Goal: Transaction & Acquisition: Download file/media

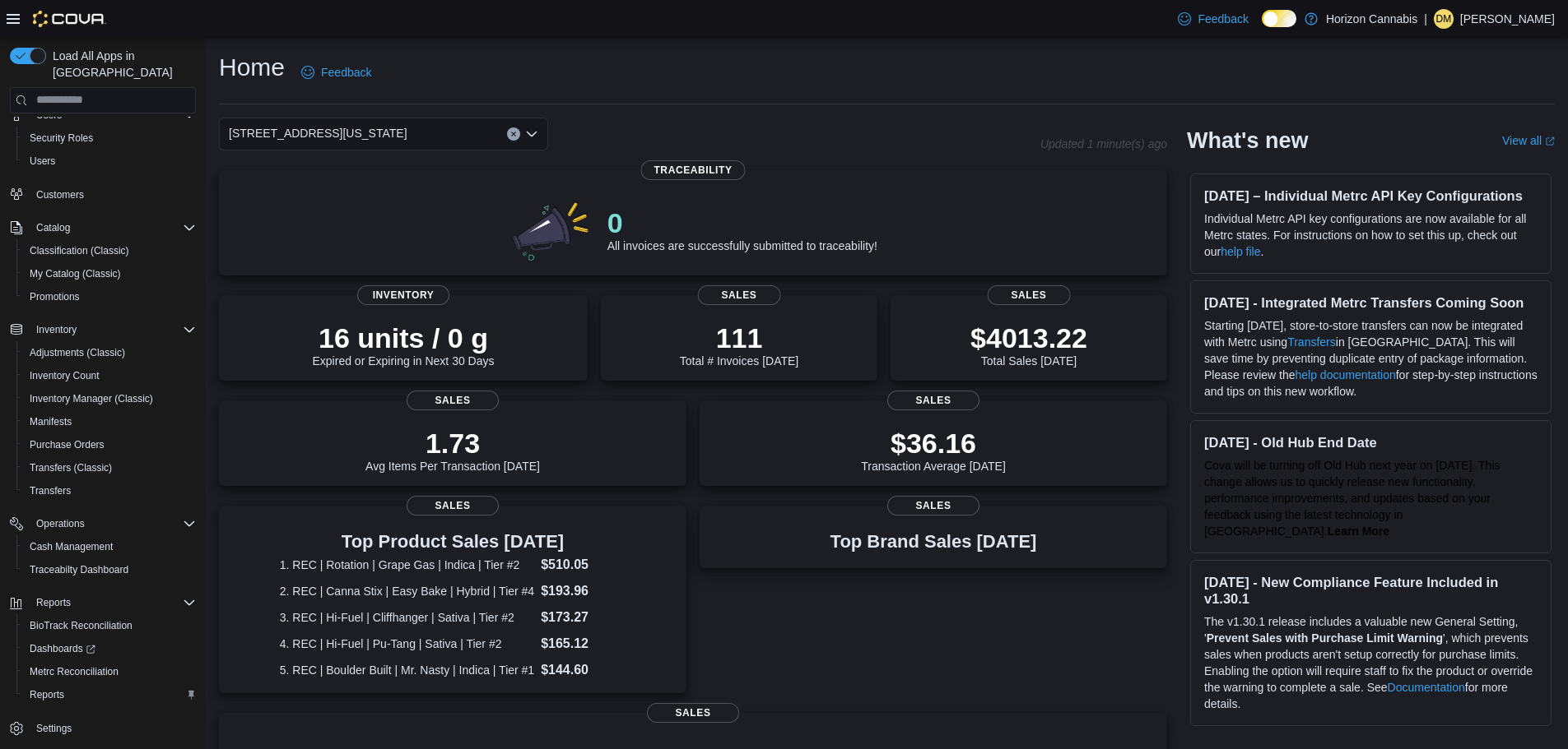
click at [0, 132] on div "Load All Apps in New Hub Home Reports Users Security Roles Users Customers Cata…" at bounding box center [103, 397] width 206 height 720
click at [0, 132] on div "Load All Apps in New Hub Home Reports Users Security Roles Users Customers Cata…" at bounding box center [103, 397] width 206 height 720
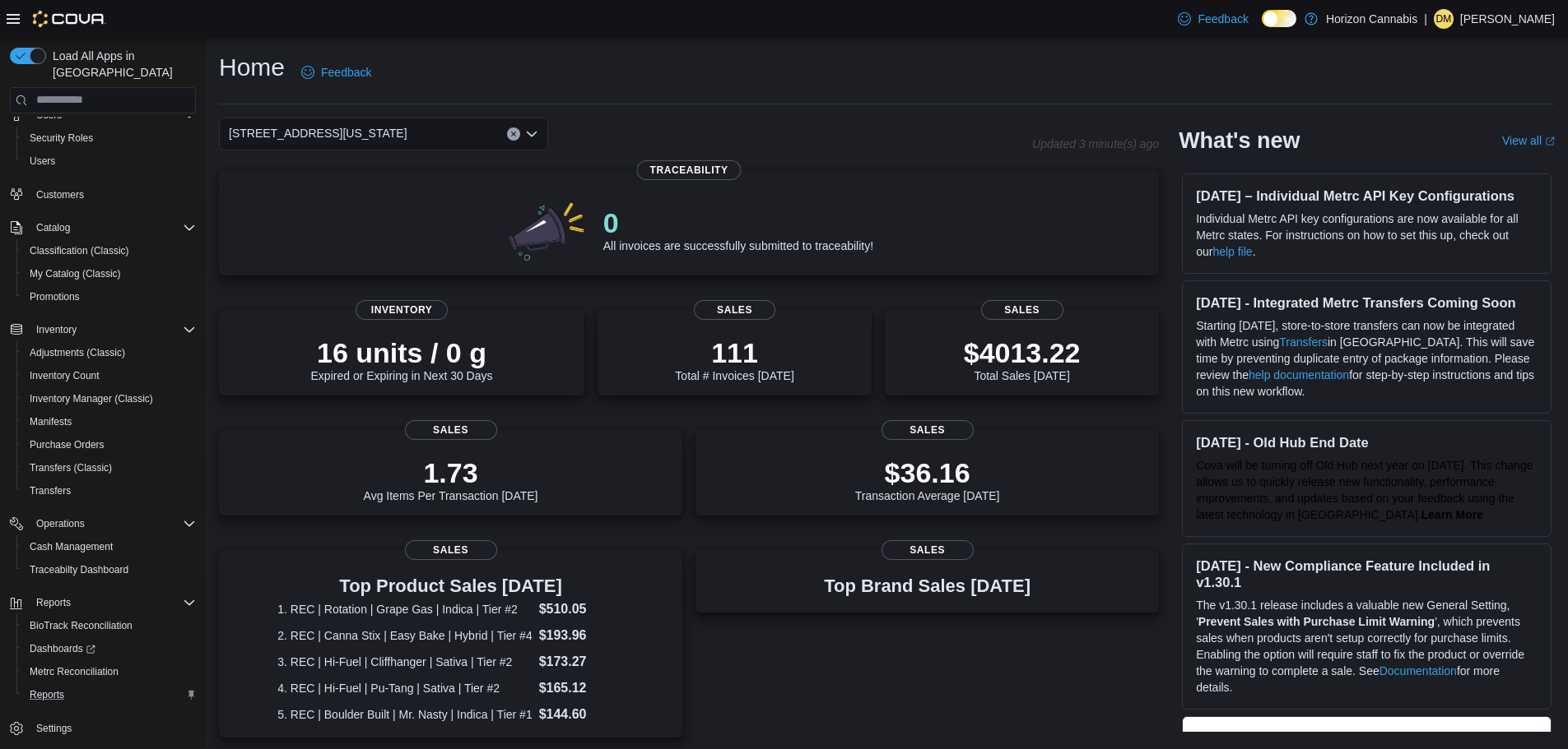
click at [105, 685] on div "Reports" at bounding box center [110, 695] width 173 height 20
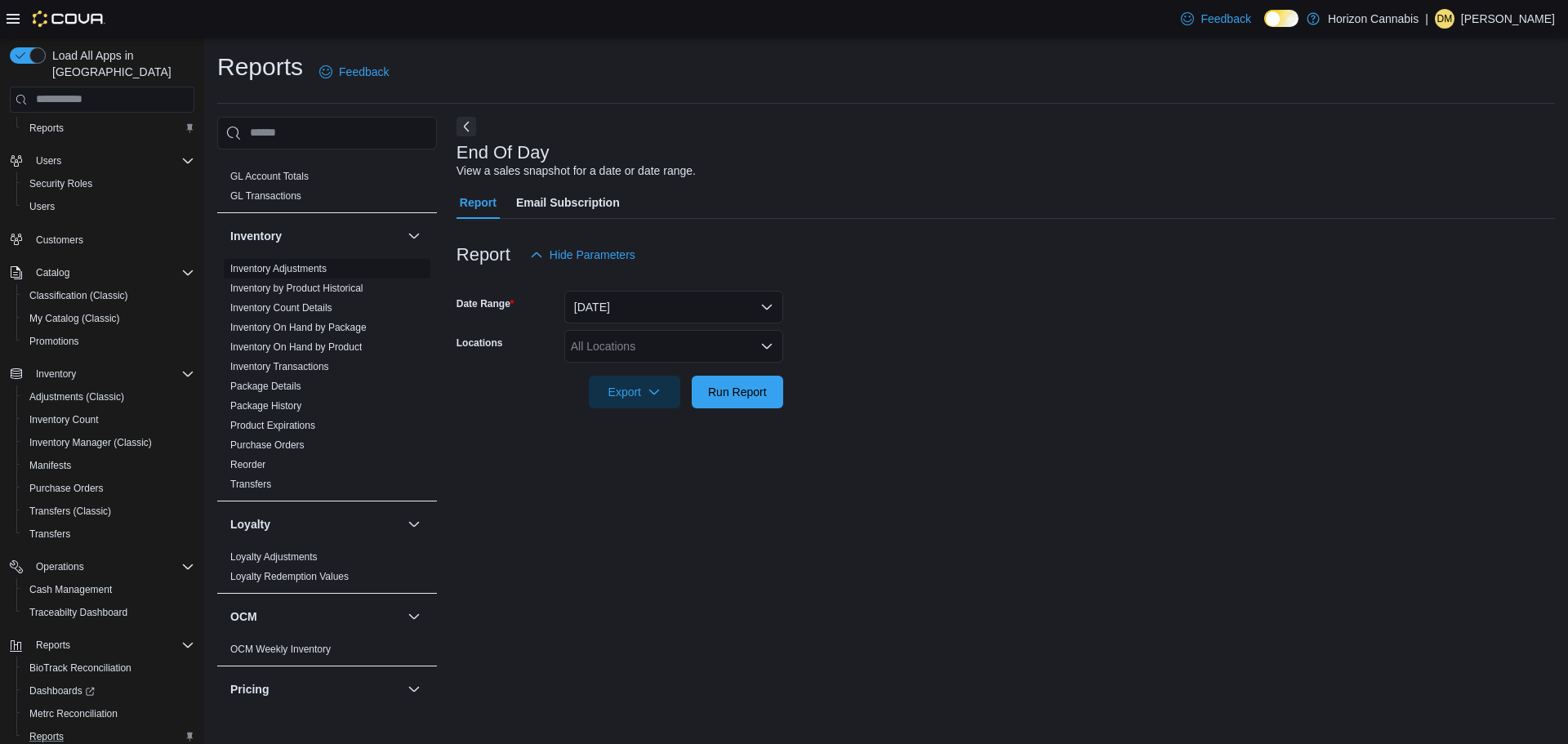
scroll to position [327, 0]
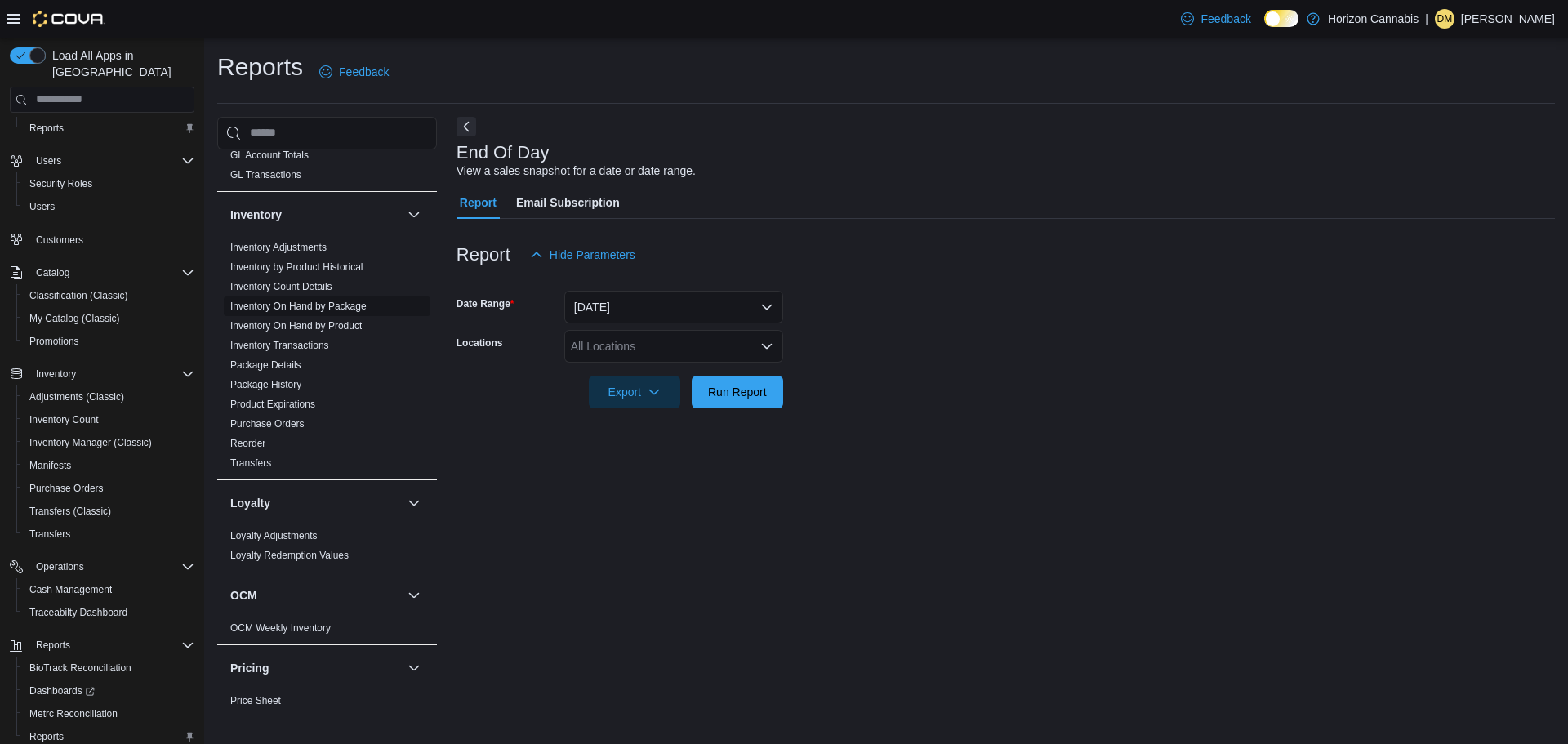
click at [341, 301] on link "Inventory On Hand by Package" at bounding box center [298, 306] width 136 height 12
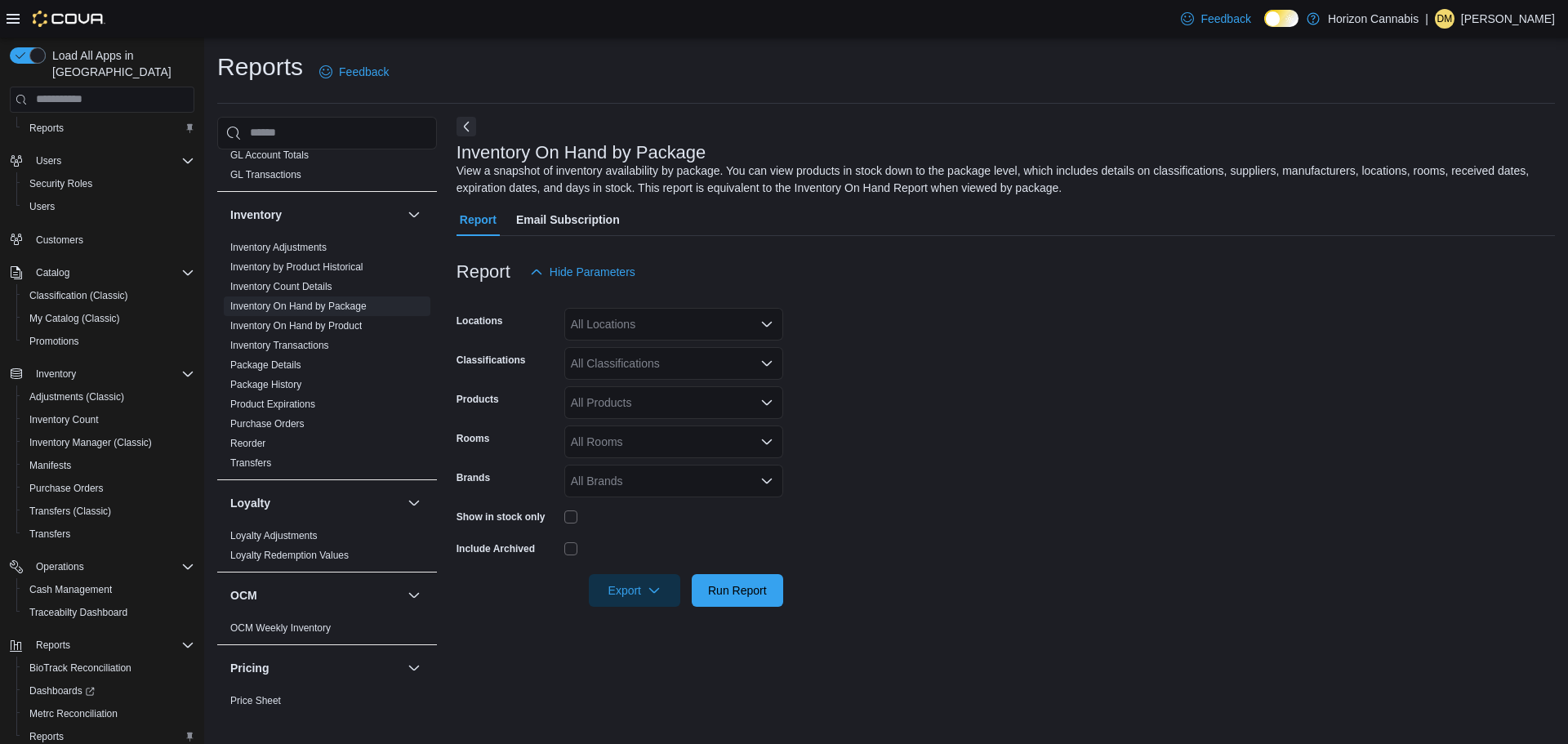
click at [670, 329] on div "All Locations" at bounding box center [674, 324] width 219 height 33
click at [702, 383] on span "[STREET_ADDRESS][US_STATE]" at bounding box center [688, 376] width 177 height 16
click at [893, 407] on form "Locations [STREET_ADDRESS][US_STATE] Selected. [STREET_ADDRESS][US_STATE]. Pres…" at bounding box center [1006, 448] width 1099 height 319
click at [684, 364] on div "All Classifications" at bounding box center [674, 363] width 219 height 33
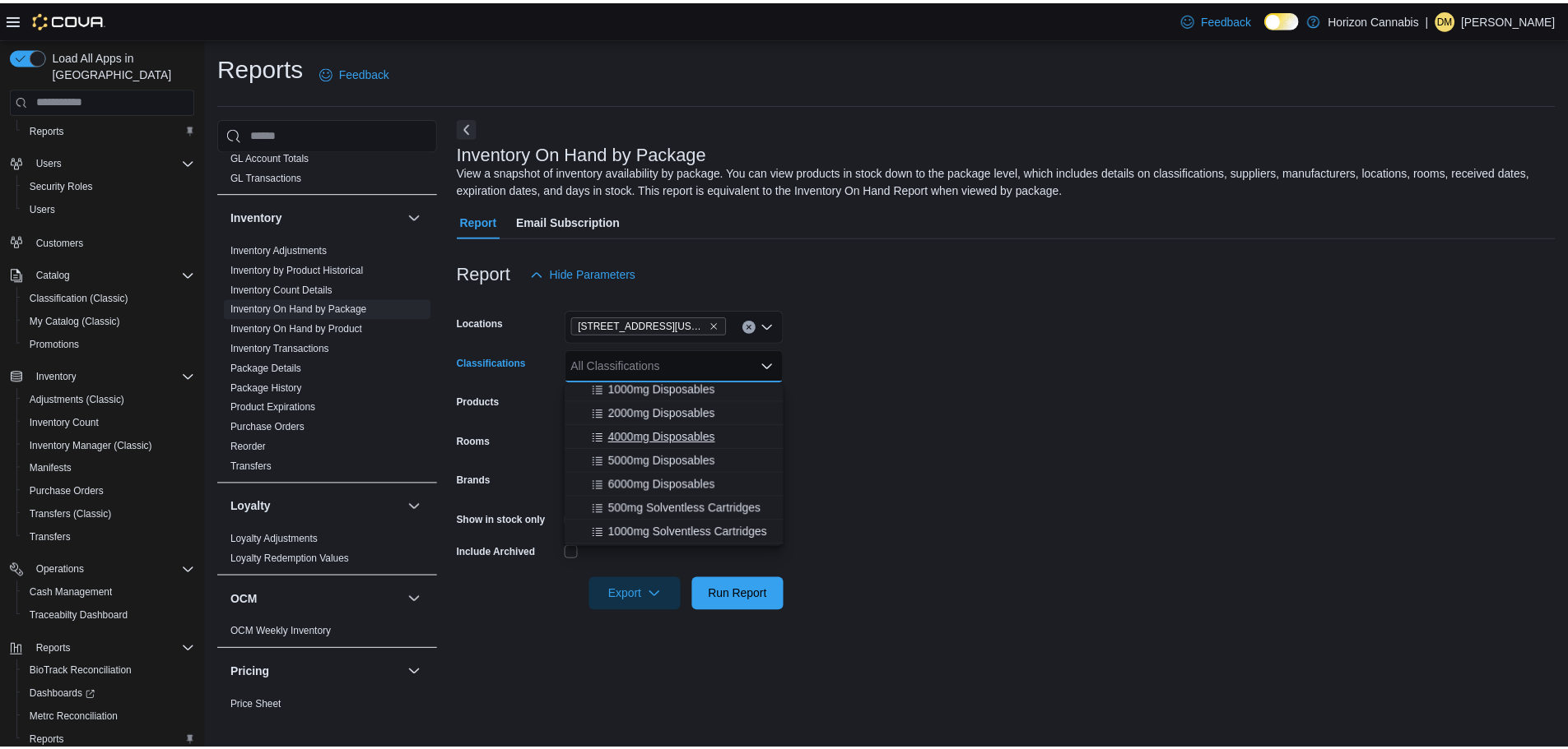
scroll to position [1974, 0]
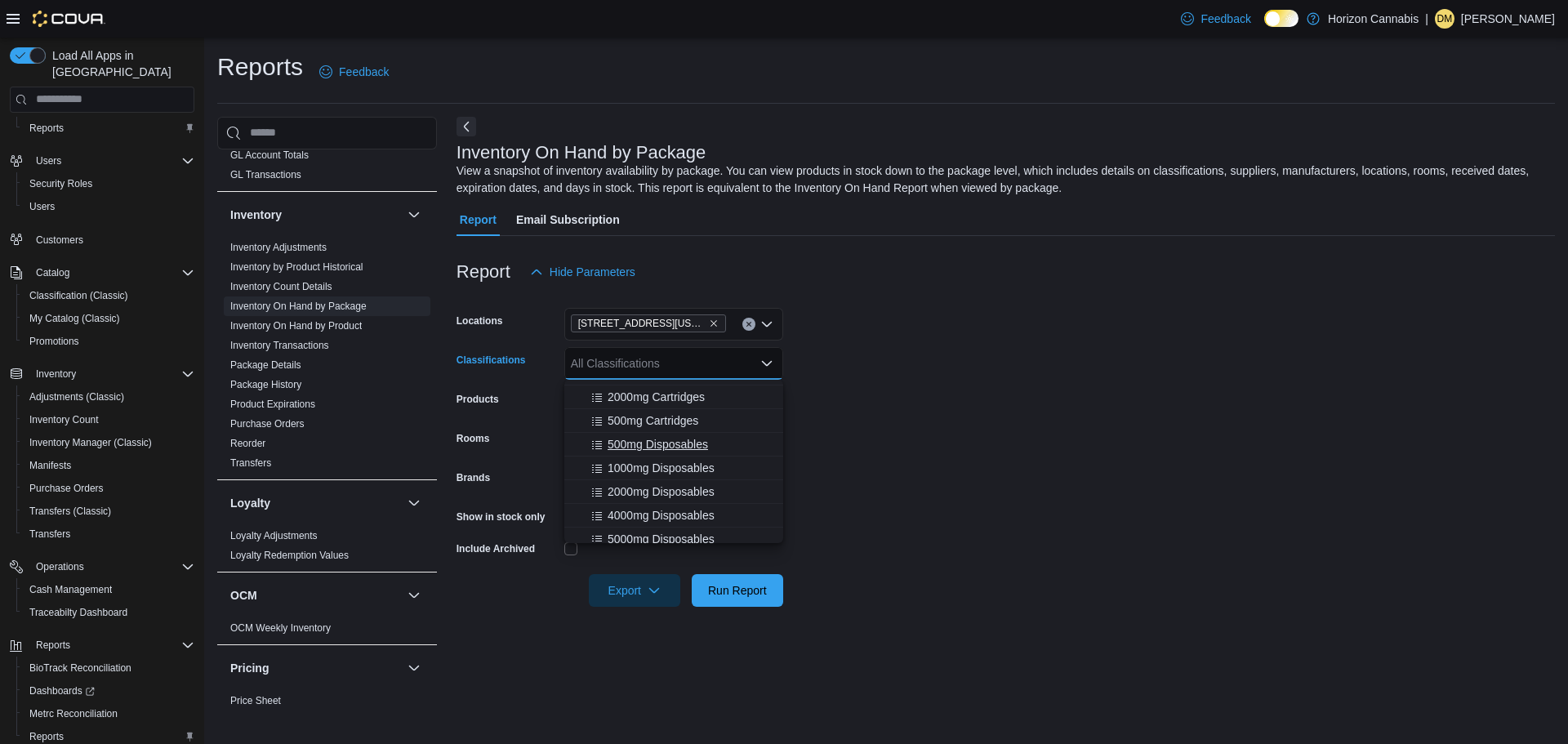
click at [713, 448] on div "500mg Disposables" at bounding box center [674, 444] width 200 height 16
click at [712, 448] on span "1000mg Disposables" at bounding box center [661, 444] width 107 height 16
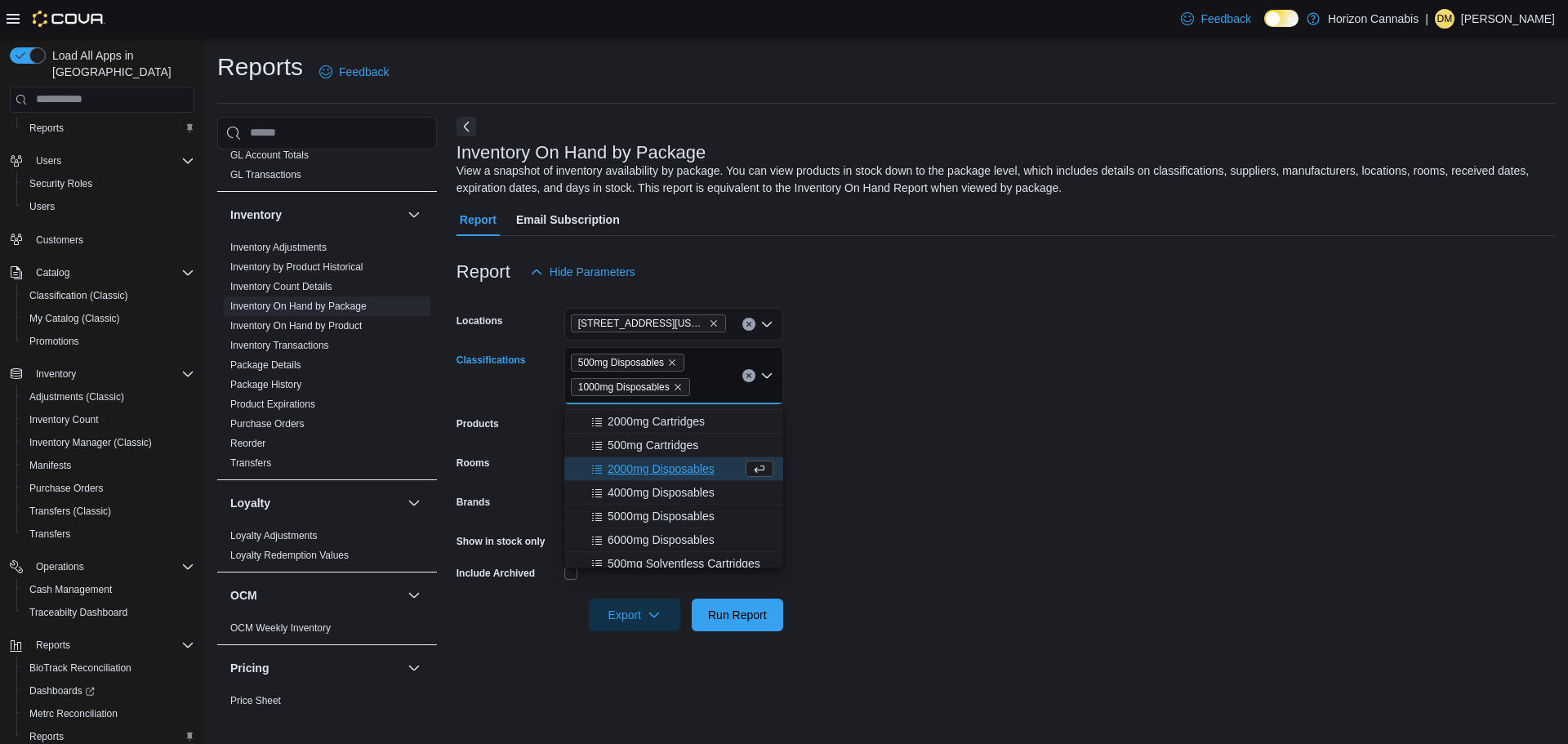
click at [708, 466] on span "2000mg Disposables" at bounding box center [661, 469] width 107 height 16
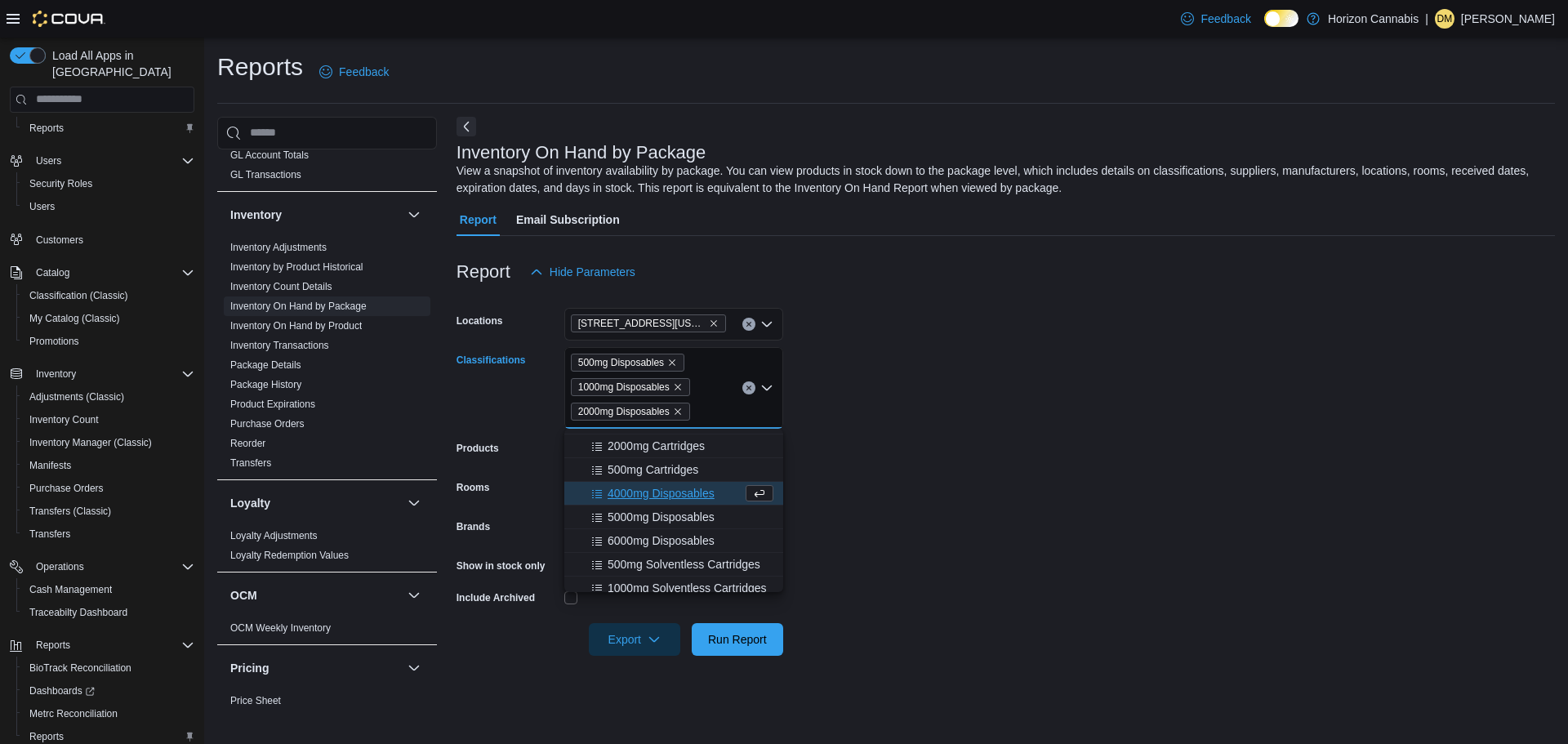
click at [699, 500] on span "4000mg Disposables" at bounding box center [661, 493] width 107 height 16
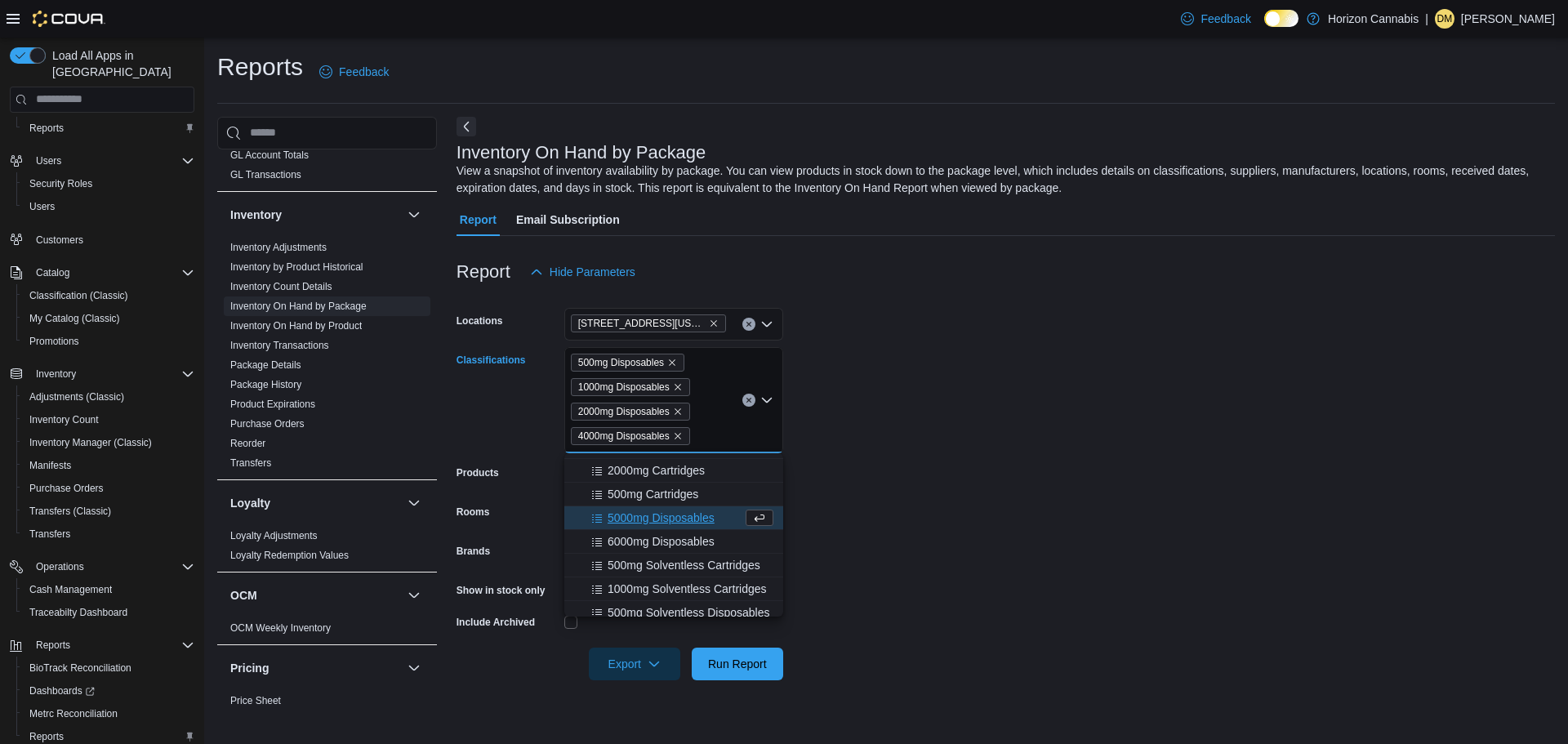
click at [704, 522] on span "5000mg Disposables" at bounding box center [661, 517] width 107 height 16
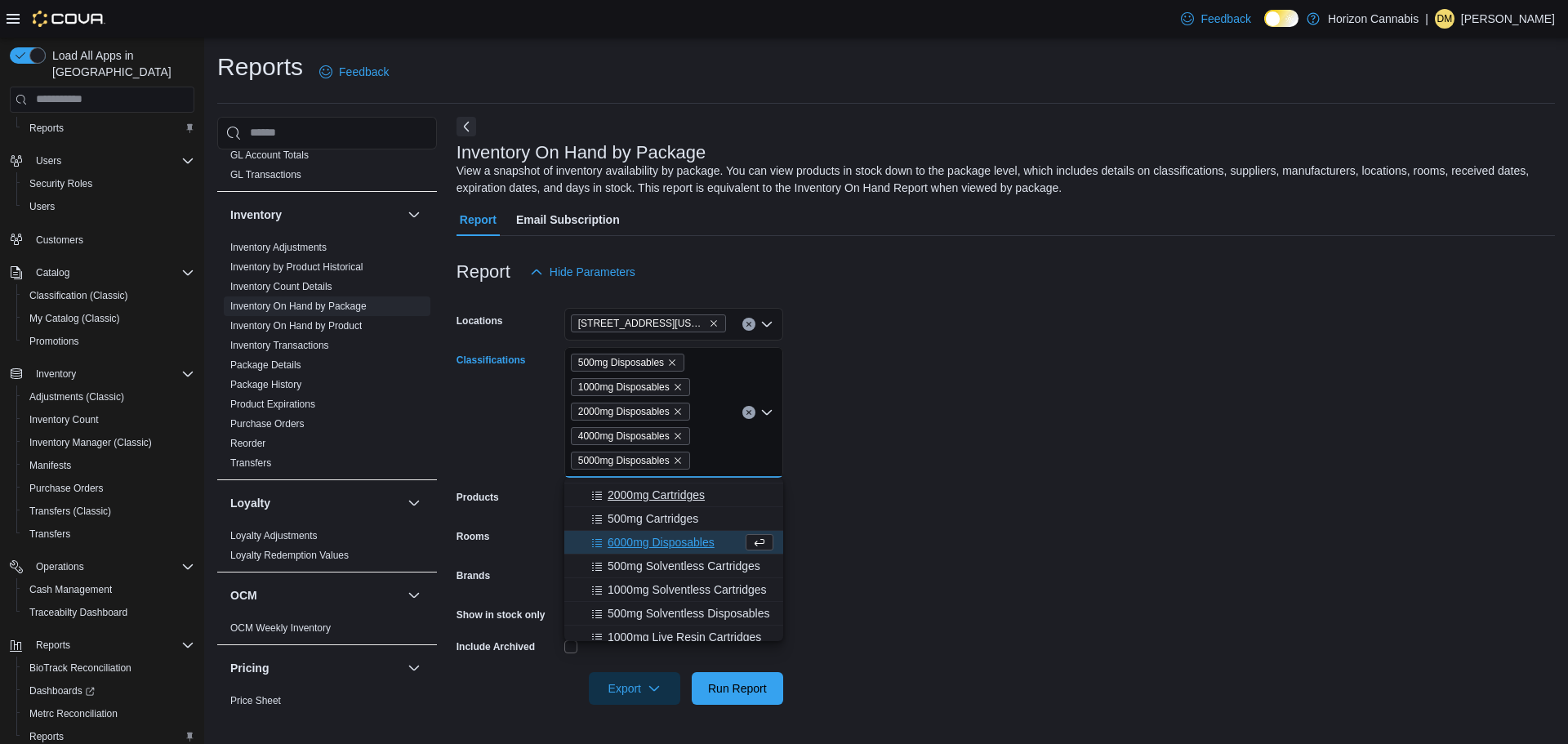
click at [694, 542] on span "6000mg Disposables" at bounding box center [661, 543] width 107 height 16
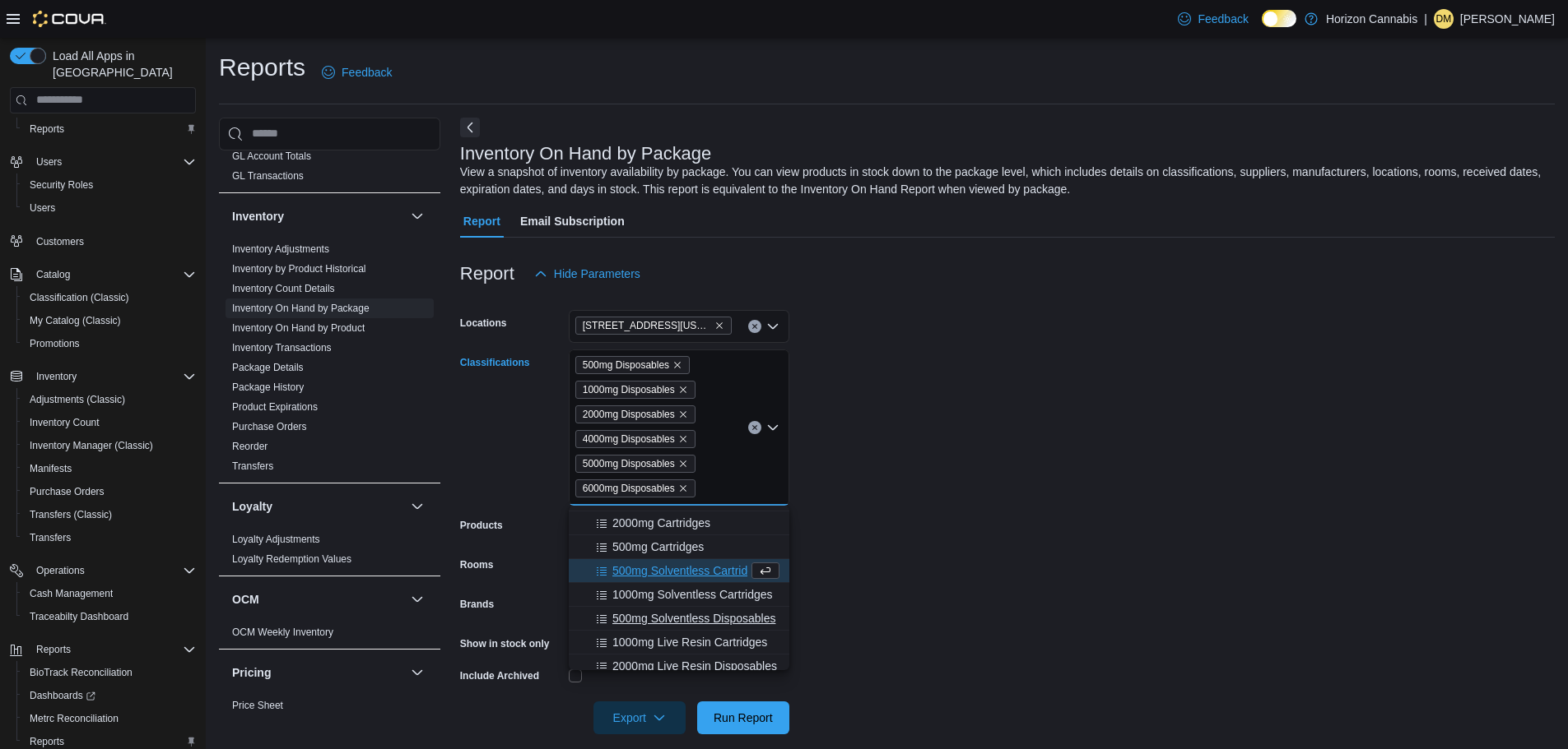
click at [685, 622] on span "500mg Solventless Disposables" at bounding box center [693, 618] width 163 height 16
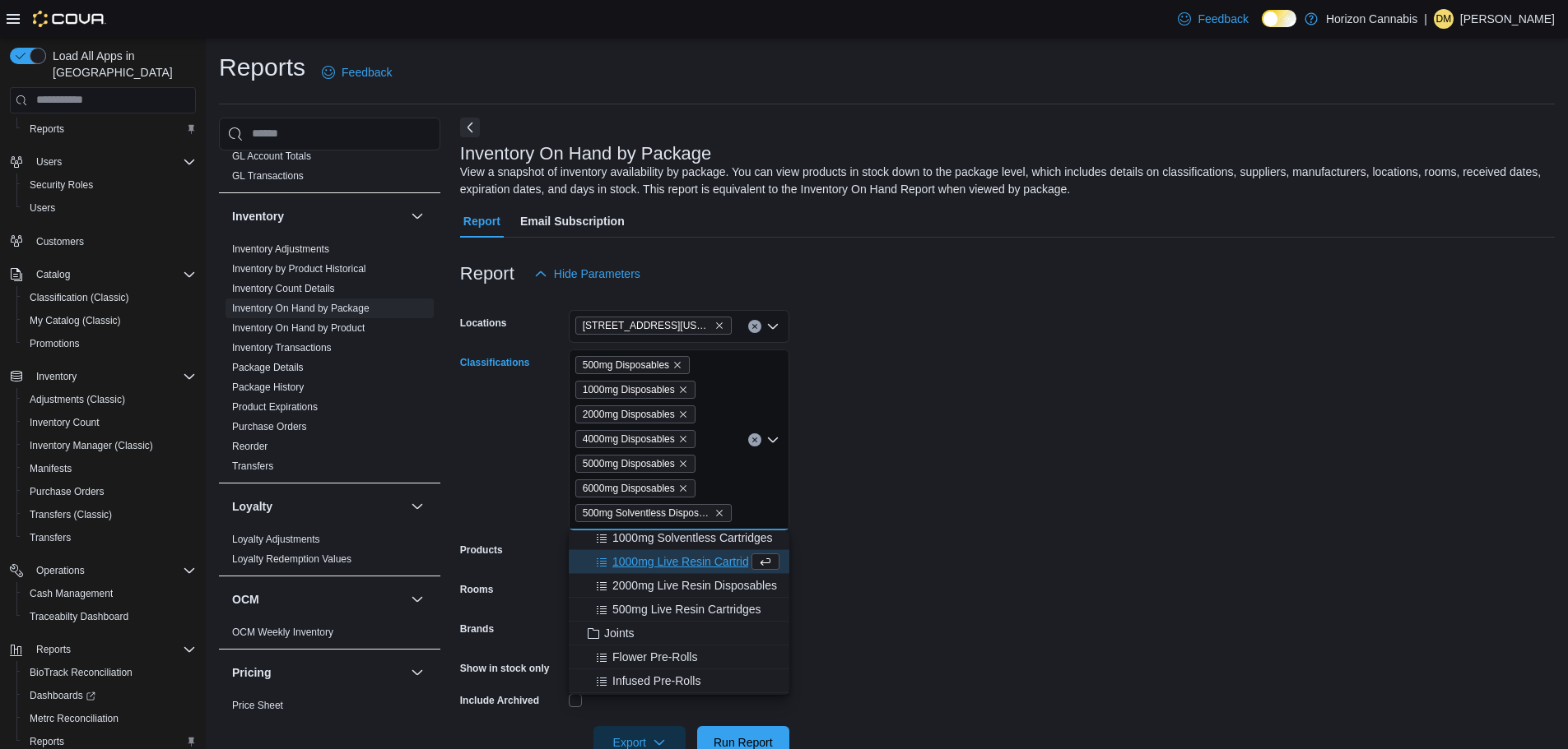
scroll to position [2057, 0]
click at [688, 589] on span "2000mg Live Resin Disposables" at bounding box center [694, 585] width 165 height 16
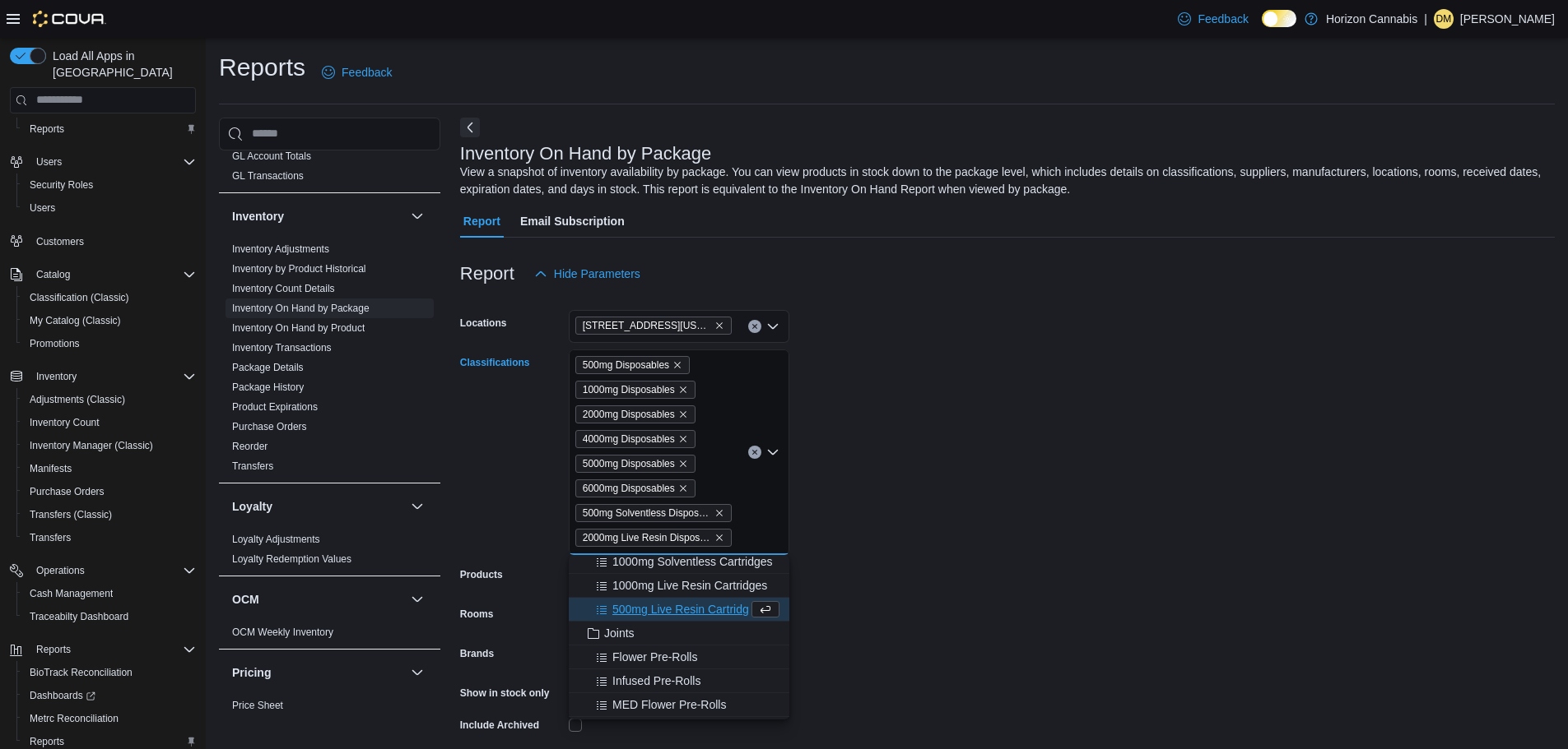
click at [948, 505] on form "Locations 6745 [GEOGRAPHIC_DATA][US_STATE] Classifications 500mg Disposables 10…" at bounding box center [1007, 537] width 1095 height 494
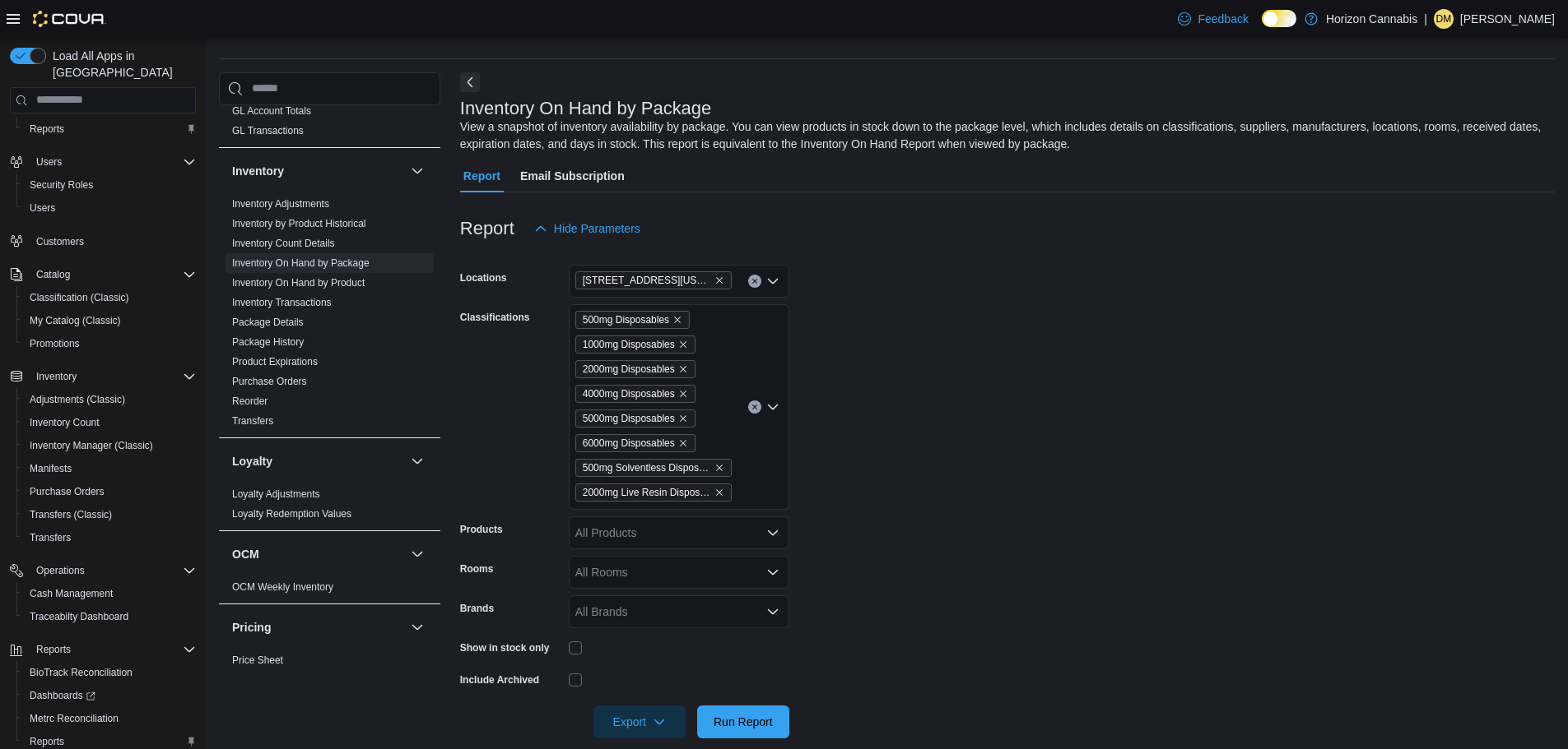
scroll to position [68, 0]
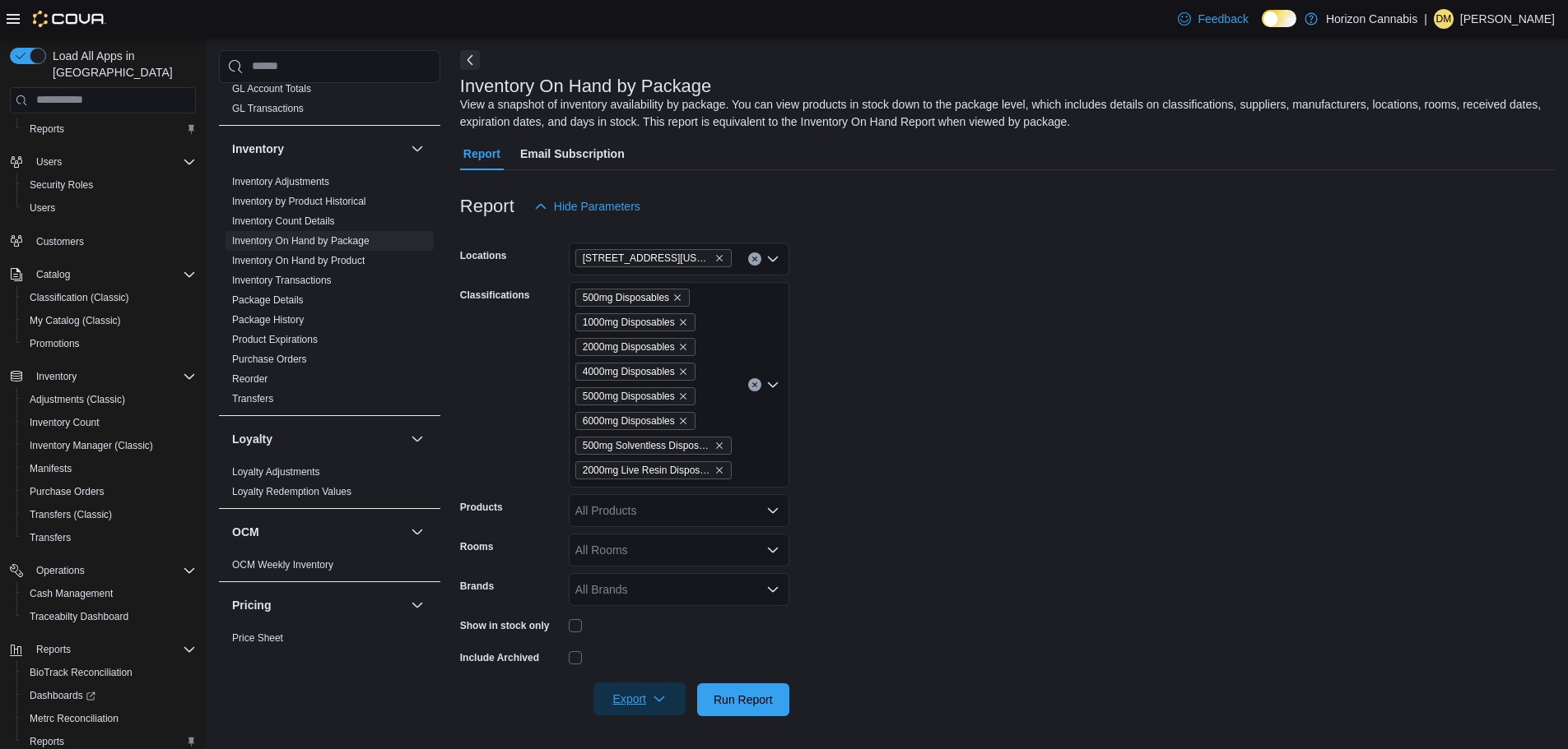
click at [644, 692] on span "Export" at bounding box center [639, 699] width 72 height 33
click at [665, 595] on span "Export to Excel" at bounding box center [642, 601] width 74 height 14
